Goal: Transaction & Acquisition: Download file/media

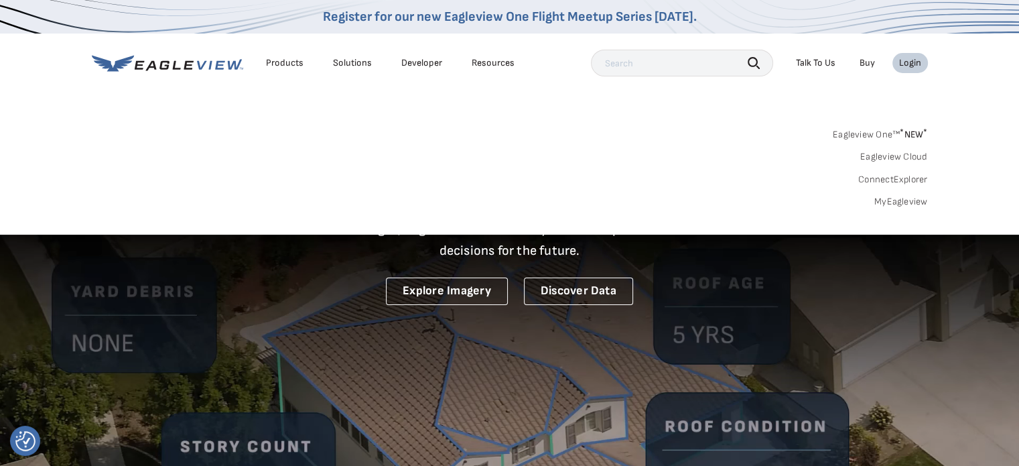
click at [898, 203] on link "MyEagleview" at bounding box center [901, 202] width 54 height 12
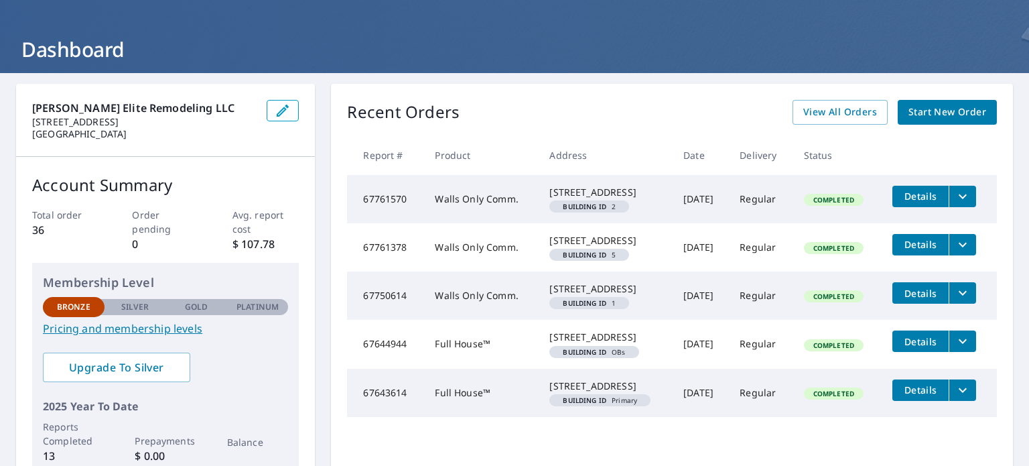
scroll to position [55, 0]
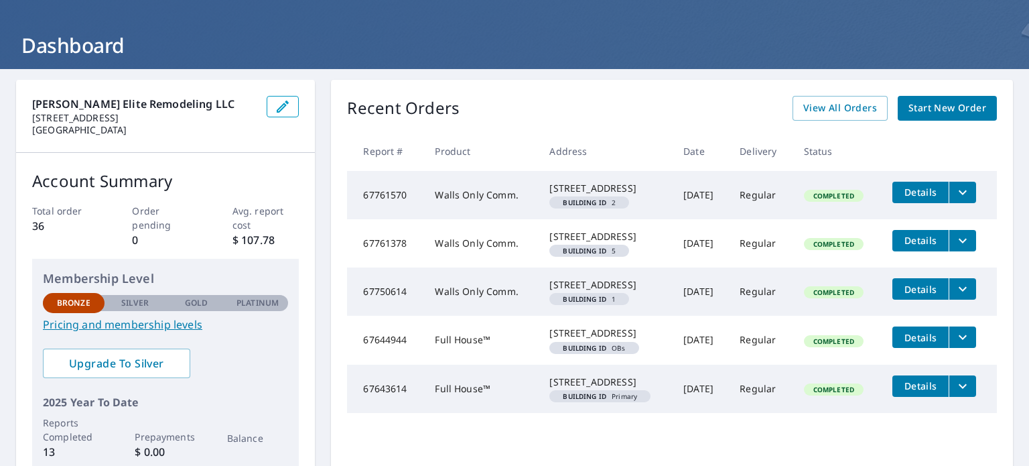
click at [955, 297] on icon "filesDropdownBtn-67750614" at bounding box center [963, 289] width 16 height 16
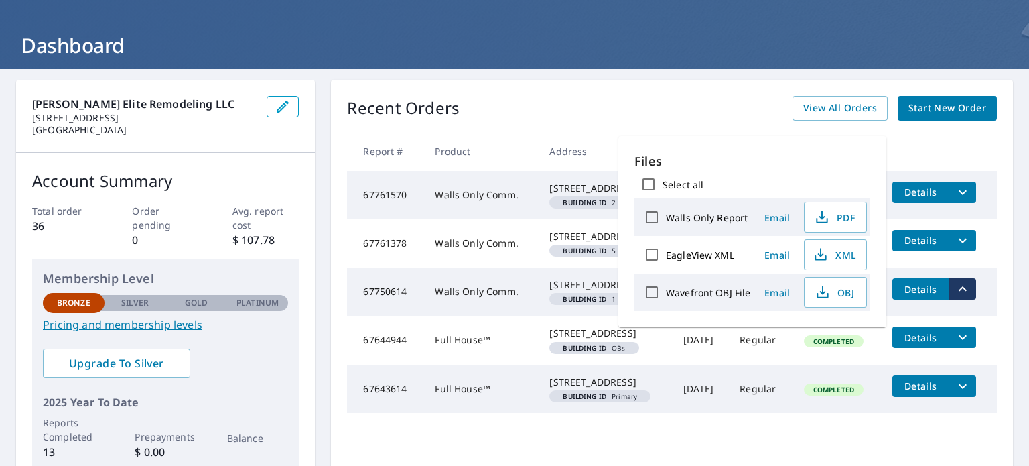
click at [904, 316] on tr "67750614 Walls Only Comm. [STREET_ADDRESS] Building ID 1 [DATE] Regular Complet…" at bounding box center [672, 291] width 650 height 48
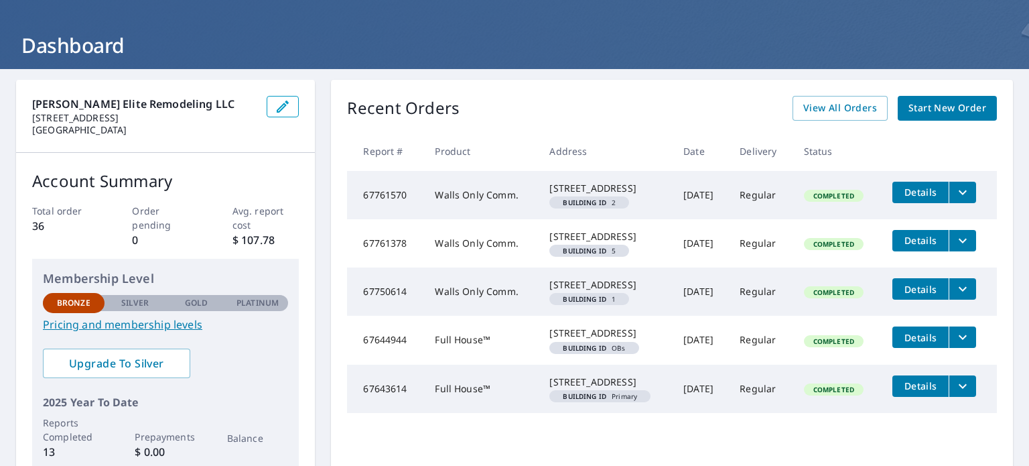
click at [910, 295] on span "Details" at bounding box center [920, 289] width 40 height 13
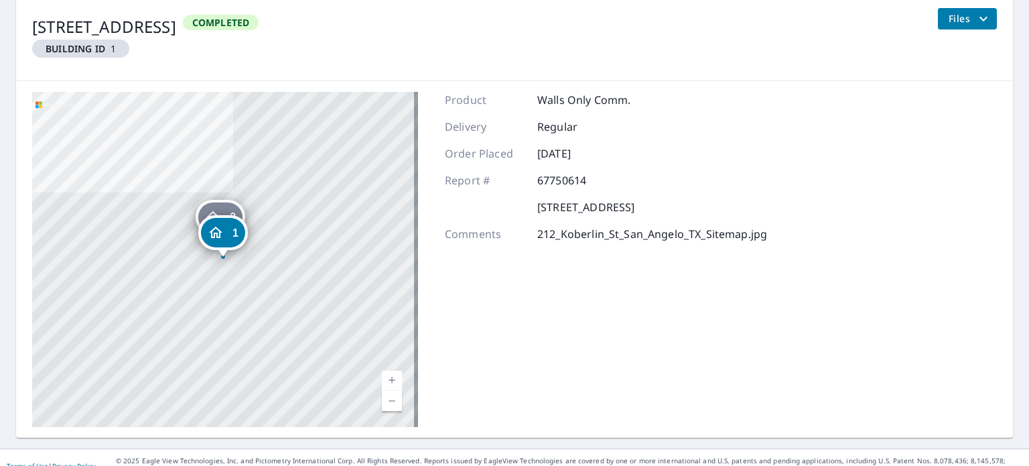
scroll to position [183, 0]
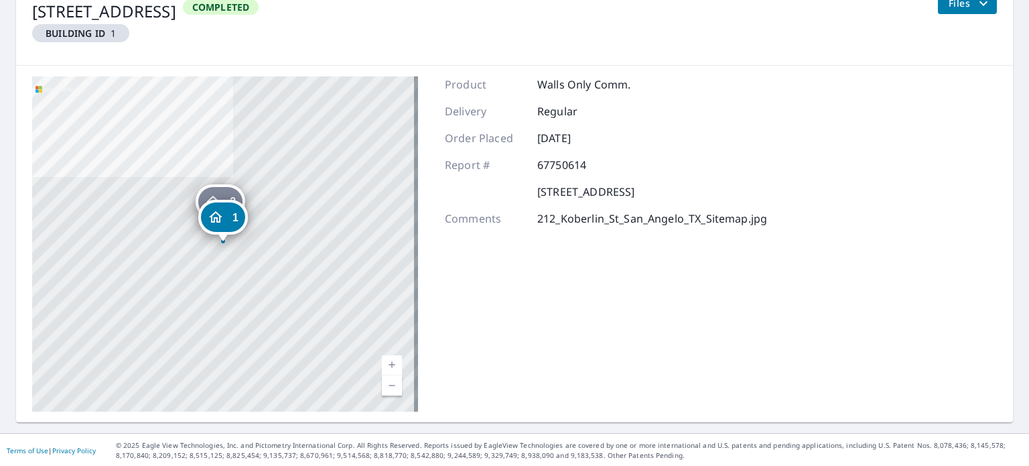
click at [230, 220] on div "1" at bounding box center [223, 216] width 44 height 29
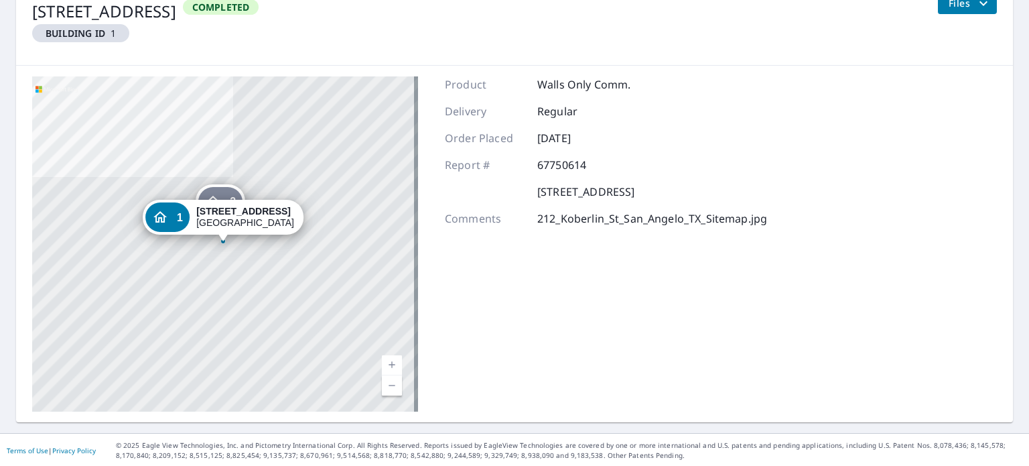
scroll to position [108, 0]
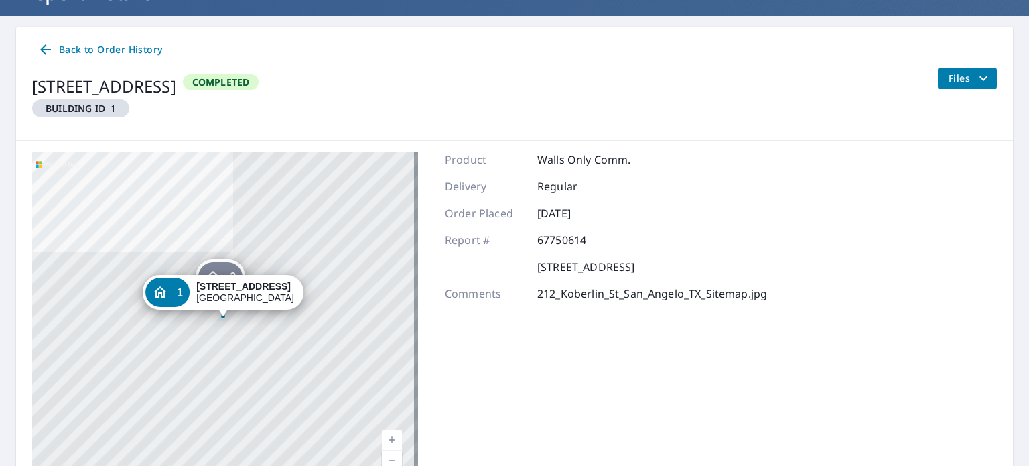
click at [48, 48] on icon at bounding box center [46, 50] width 16 height 16
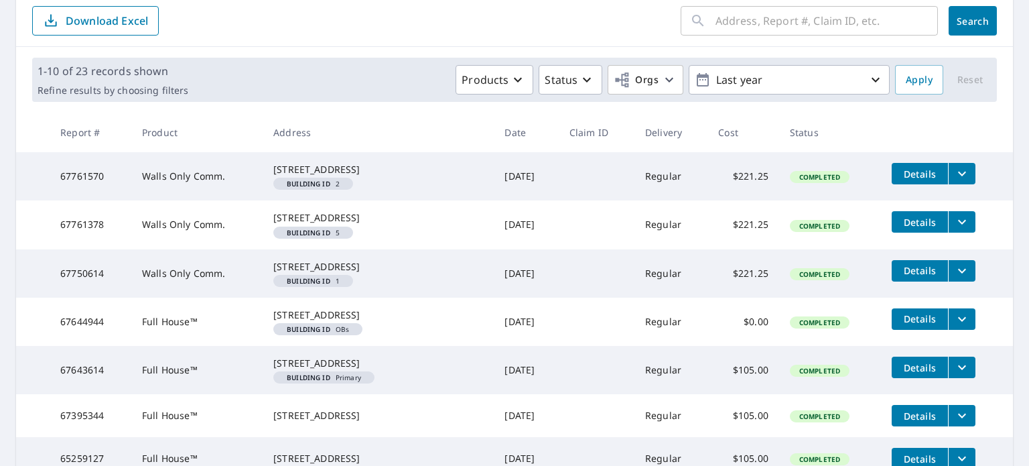
scroll to position [145, 0]
click at [924, 277] on span "Details" at bounding box center [920, 270] width 40 height 13
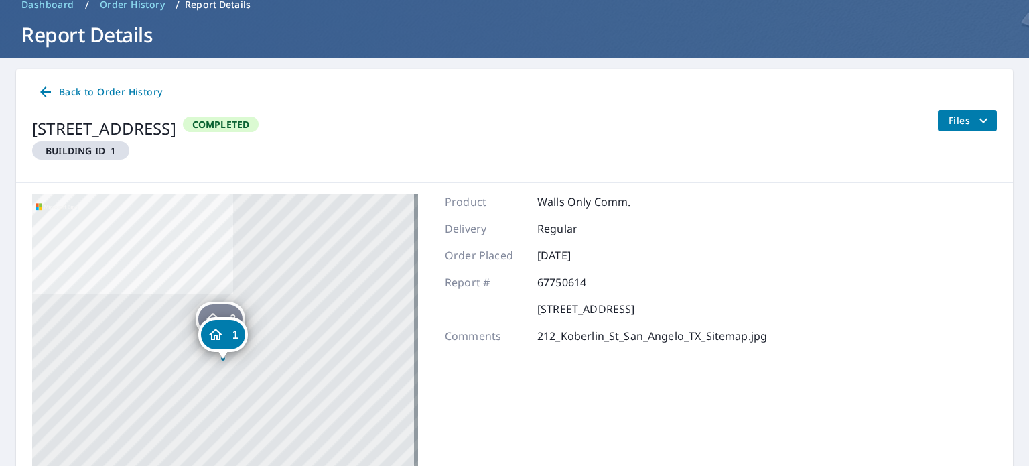
scroll to position [67, 0]
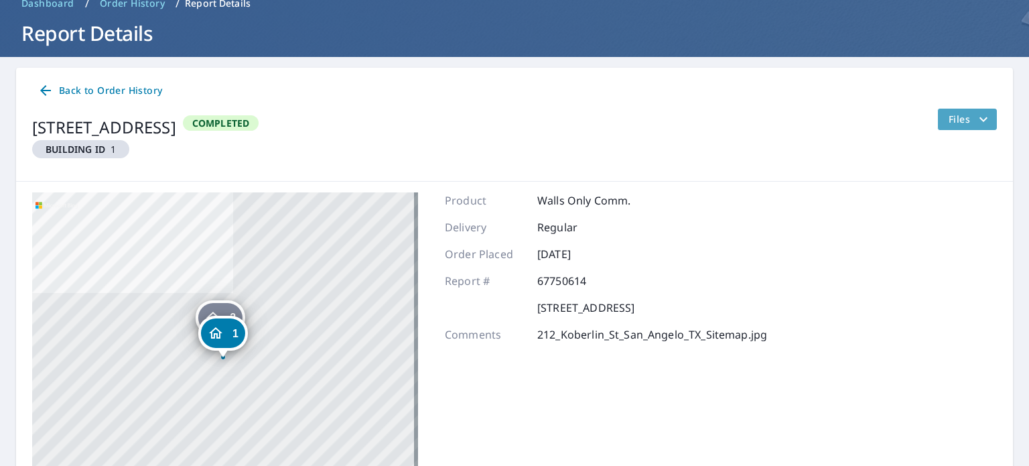
click at [954, 119] on span "Files" at bounding box center [970, 119] width 43 height 16
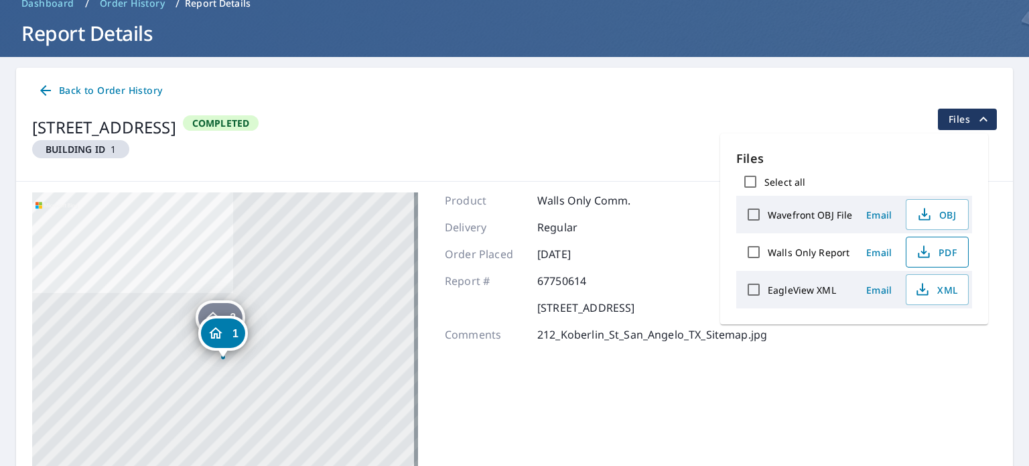
click at [933, 254] on span "PDF" at bounding box center [935, 252] width 43 height 16
